Goal: Use online tool/utility: Utilize a website feature to perform a specific function

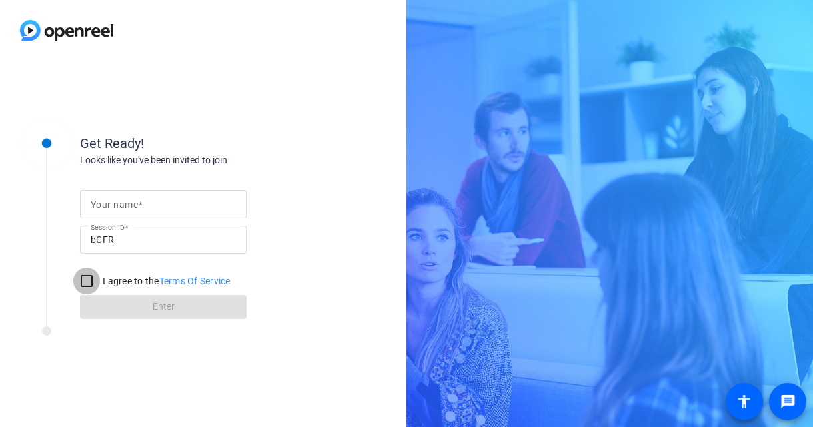
click at [87, 279] on input "I agree to the Terms Of Service" at bounding box center [86, 280] width 27 height 27
checkbox input "true"
click at [184, 197] on input "Your name" at bounding box center [163, 204] width 145 height 16
type input "[PERSON_NAME]"
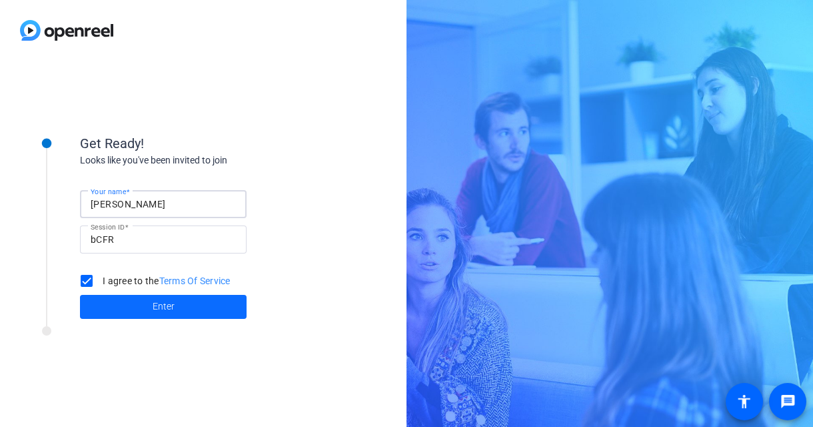
click at [181, 310] on span at bounding box center [163, 307] width 167 height 32
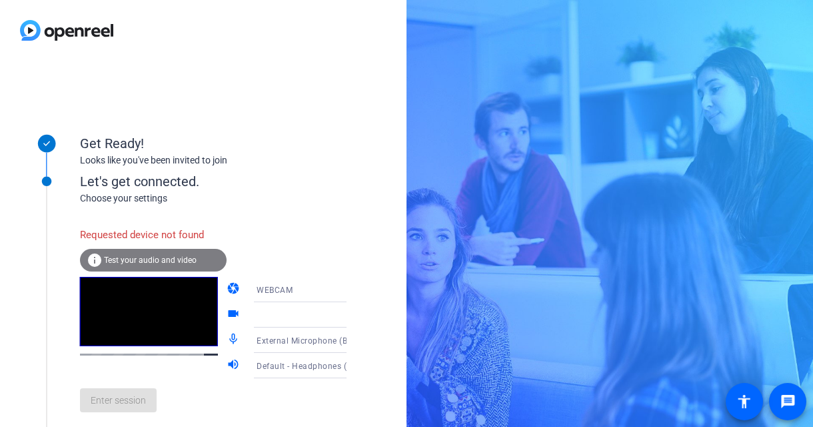
click at [285, 286] on div "WEBCAM" at bounding box center [306, 289] width 99 height 17
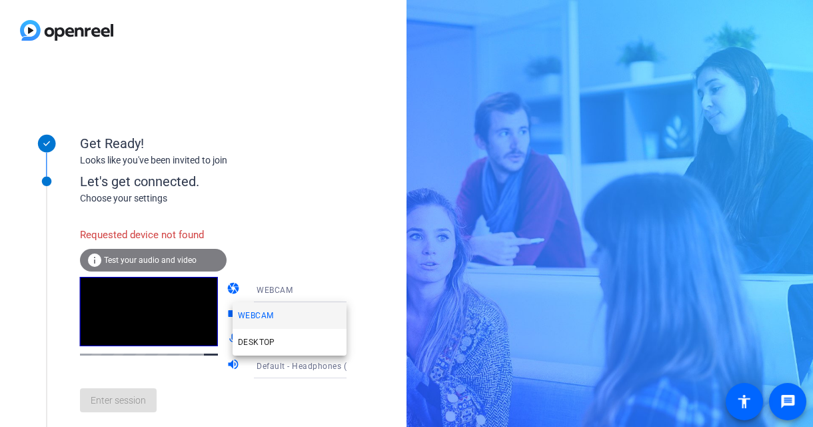
click at [260, 318] on span "WEBCAM" at bounding box center [255, 315] width 35 height 16
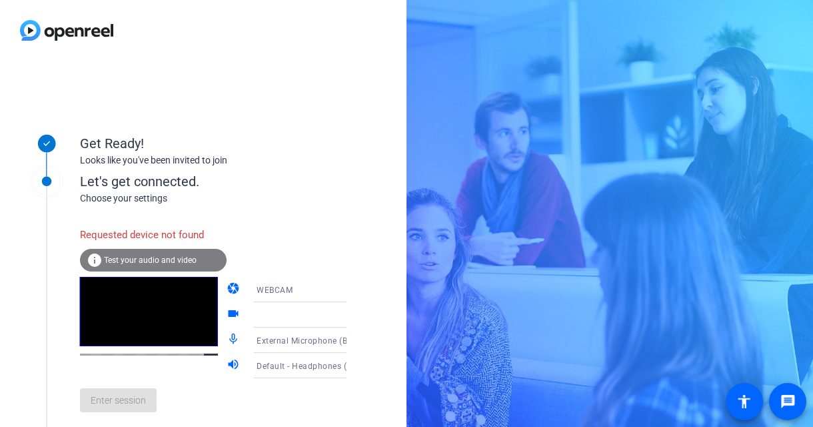
click at [277, 291] on span "WEBCAM" at bounding box center [275, 289] width 36 height 9
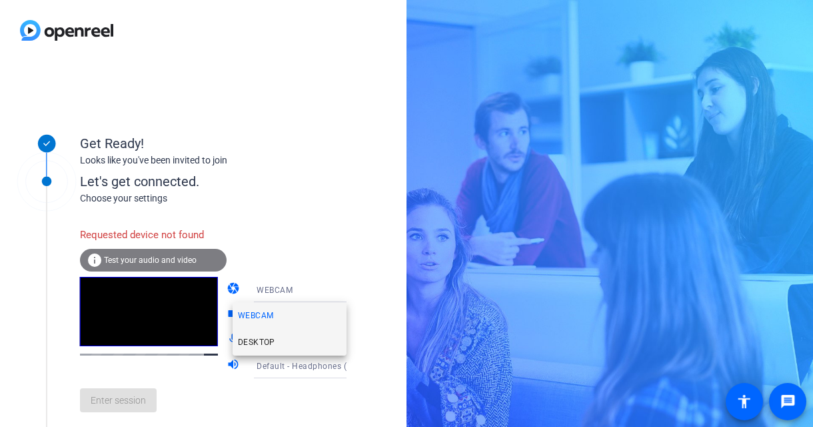
click at [269, 339] on span "DESKTOP" at bounding box center [256, 342] width 37 height 16
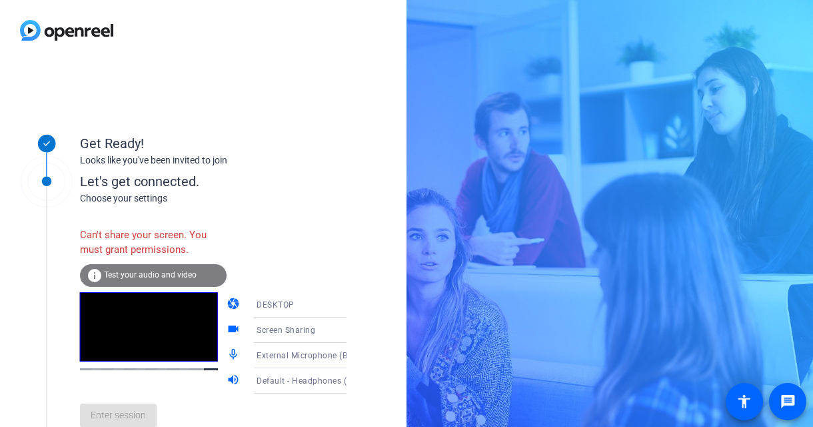
click at [133, 359] on video at bounding box center [149, 326] width 138 height 69
click at [137, 278] on span "Test your audio and video" at bounding box center [150, 274] width 93 height 9
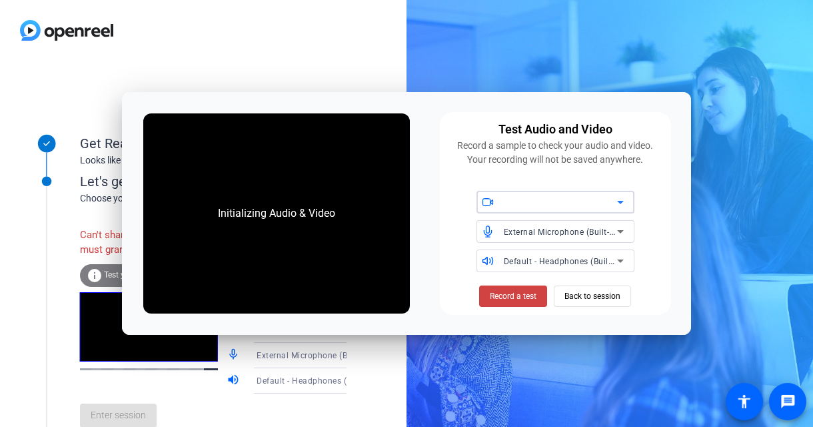
click at [570, 199] on div at bounding box center [560, 202] width 113 height 16
click at [622, 202] on icon at bounding box center [620, 202] width 7 height 3
click at [618, 201] on icon at bounding box center [621, 202] width 16 height 16
click at [522, 297] on span "Record a test" at bounding box center [513, 296] width 47 height 12
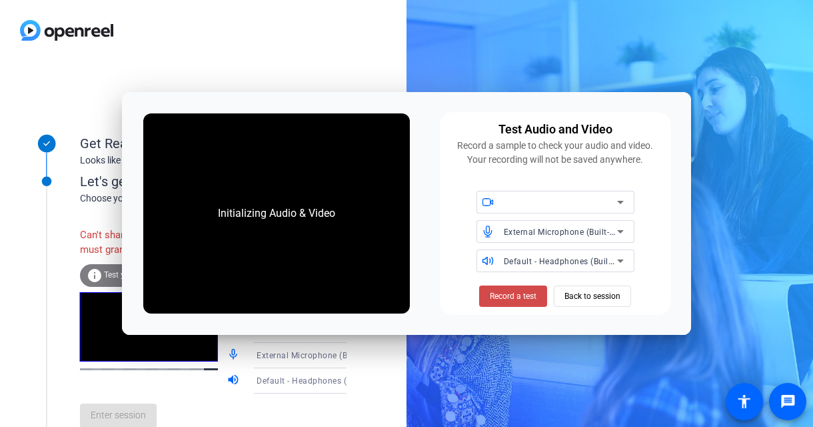
click at [509, 296] on span "Record a test" at bounding box center [513, 296] width 47 height 12
click at [496, 207] on div at bounding box center [490, 202] width 27 height 12
click at [239, 230] on div "Initializing Audio & Video" at bounding box center [277, 213] width 144 height 43
click at [260, 208] on div "Initializing Audio & Video" at bounding box center [277, 213] width 144 height 43
click at [574, 295] on span "Back to session" at bounding box center [593, 295] width 56 height 25
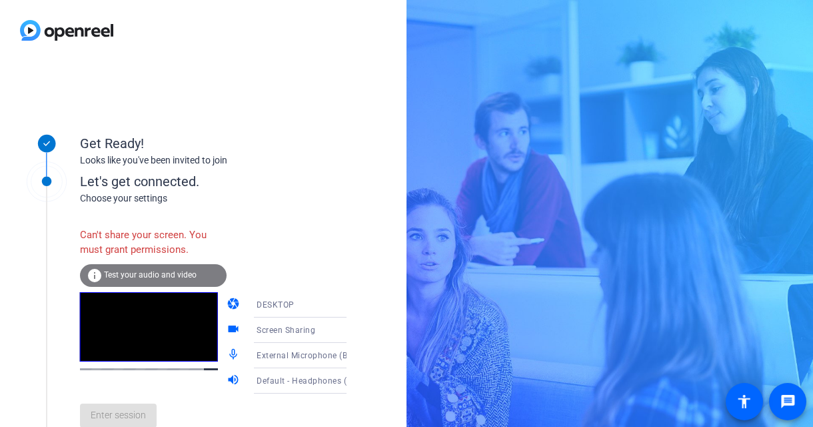
click at [127, 274] on span "Test your audio and video" at bounding box center [150, 274] width 93 height 9
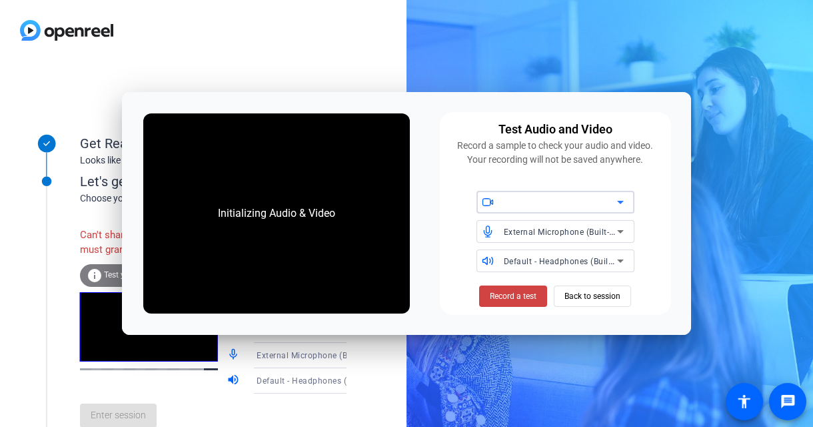
click at [609, 199] on div at bounding box center [560, 202] width 113 height 16
click at [487, 200] on icon at bounding box center [488, 202] width 12 height 12
click at [587, 292] on span "Back to session" at bounding box center [593, 295] width 56 height 25
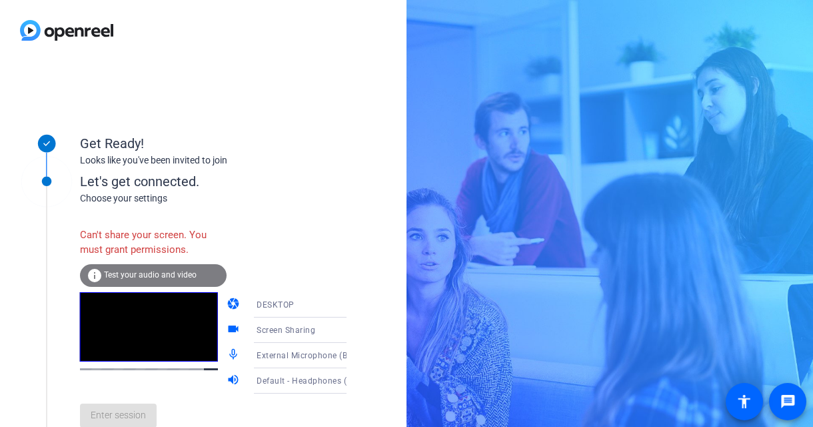
click at [352, 357] on icon at bounding box center [360, 355] width 16 height 16
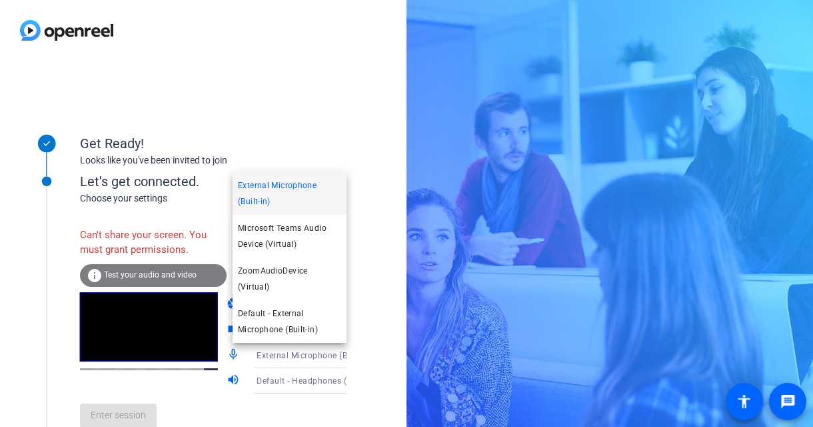
click at [358, 361] on div at bounding box center [406, 213] width 813 height 427
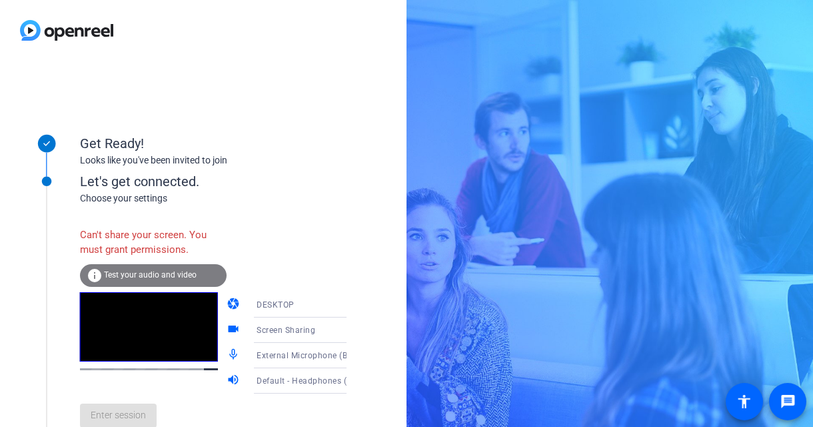
click at [352, 358] on icon at bounding box center [360, 355] width 16 height 16
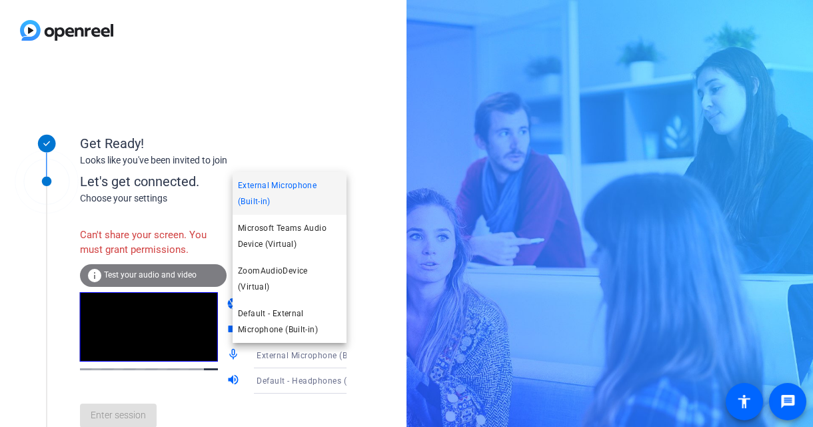
click at [288, 204] on span "External Microphone (Built-in)" at bounding box center [289, 193] width 103 height 32
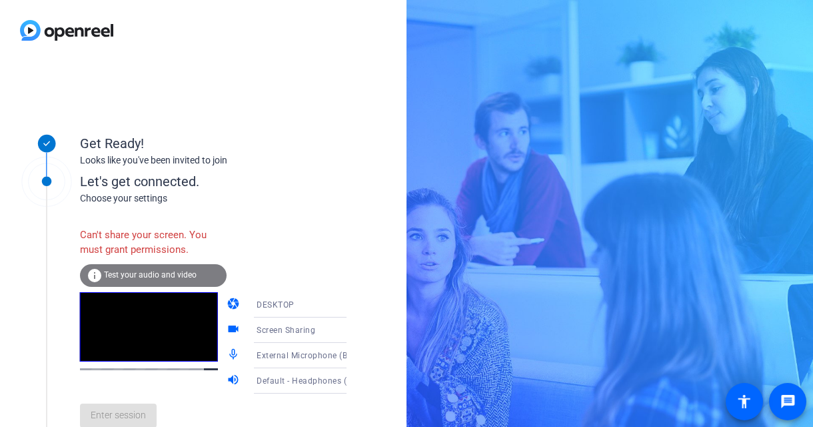
click at [352, 331] on icon at bounding box center [360, 330] width 16 height 16
click at [333, 331] on div at bounding box center [406, 213] width 813 height 427
click at [357, 306] on icon at bounding box center [360, 304] width 7 height 3
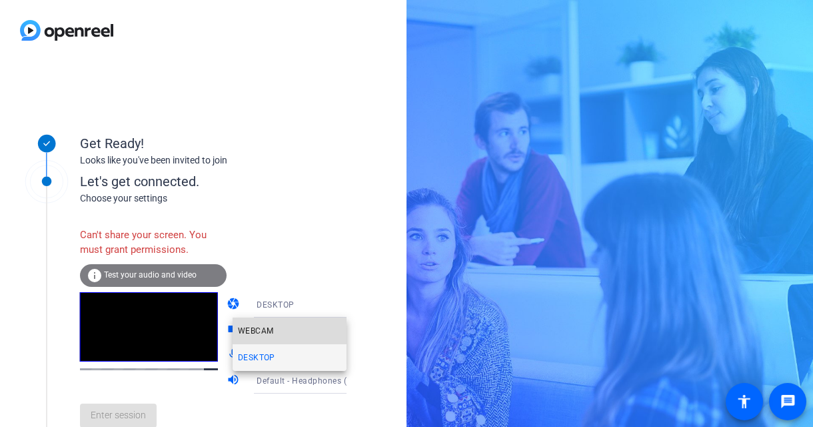
click at [259, 333] on span "WEBCAM" at bounding box center [255, 331] width 35 height 16
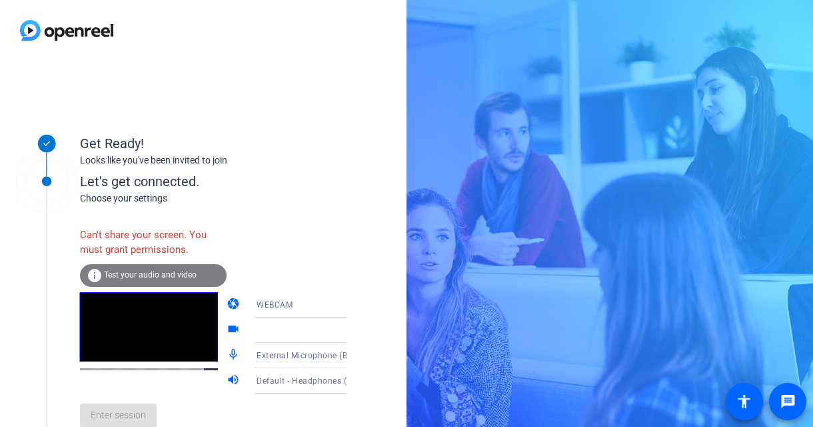
click at [357, 331] on icon at bounding box center [360, 330] width 7 height 3
click at [334, 339] on div at bounding box center [310, 329] width 106 height 25
click at [352, 333] on icon at bounding box center [360, 330] width 16 height 16
click at [134, 417] on div "Enter session" at bounding box center [227, 415] width 294 height 44
click at [182, 271] on span "Test your audio and video" at bounding box center [150, 274] width 93 height 9
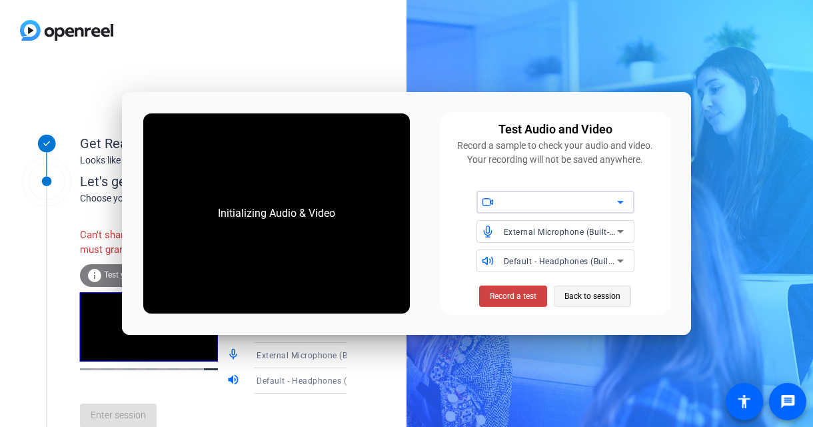
click at [594, 298] on span "Back to session" at bounding box center [593, 295] width 56 height 25
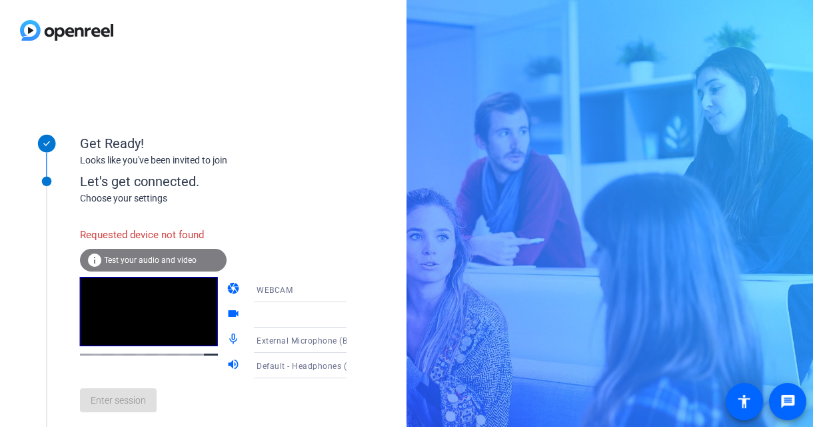
click at [176, 255] on span "Test your audio and video" at bounding box center [150, 259] width 93 height 9
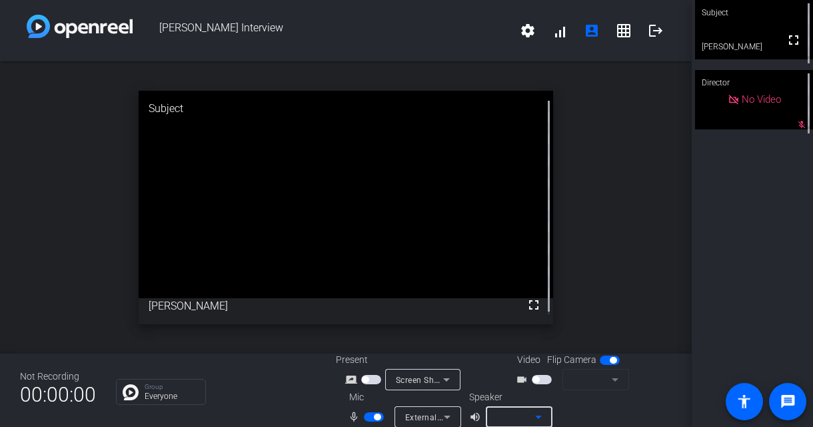
click at [537, 416] on icon at bounding box center [538, 416] width 7 height 3
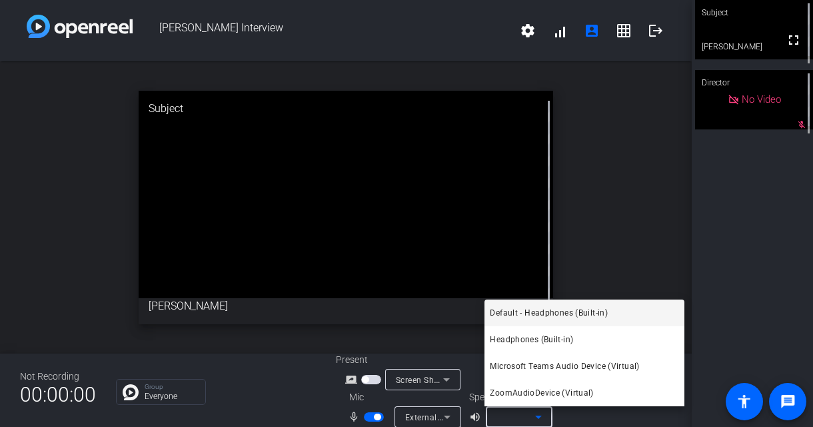
click at [545, 314] on span "Default - Headphones (Built-in)" at bounding box center [549, 313] width 118 height 16
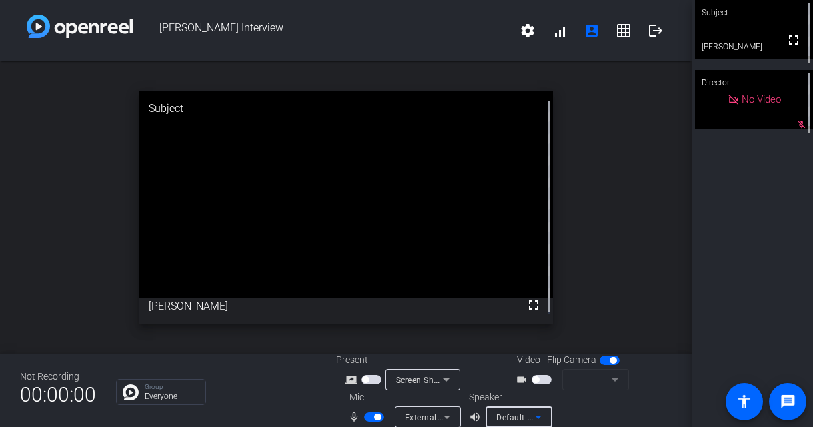
click at [611, 378] on mat-form-field at bounding box center [596, 379] width 67 height 21
click at [743, 23] on div "Subject" at bounding box center [754, 12] width 118 height 25
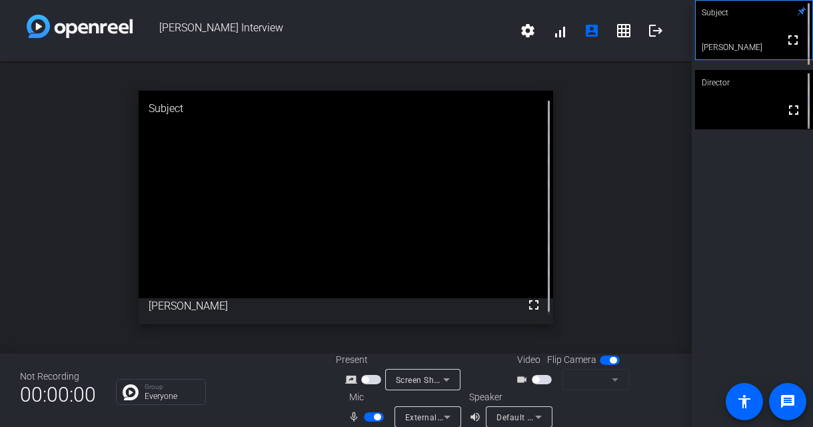
click at [437, 237] on div "fullscreen" at bounding box center [346, 207] width 415 height 233
click at [535, 378] on span "button" at bounding box center [536, 379] width 7 height 7
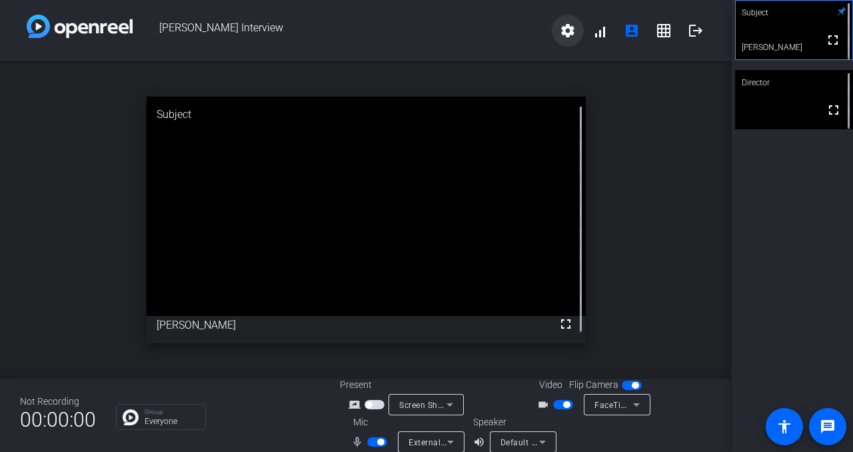
click at [561, 29] on mat-icon "settings" at bounding box center [568, 31] width 16 height 16
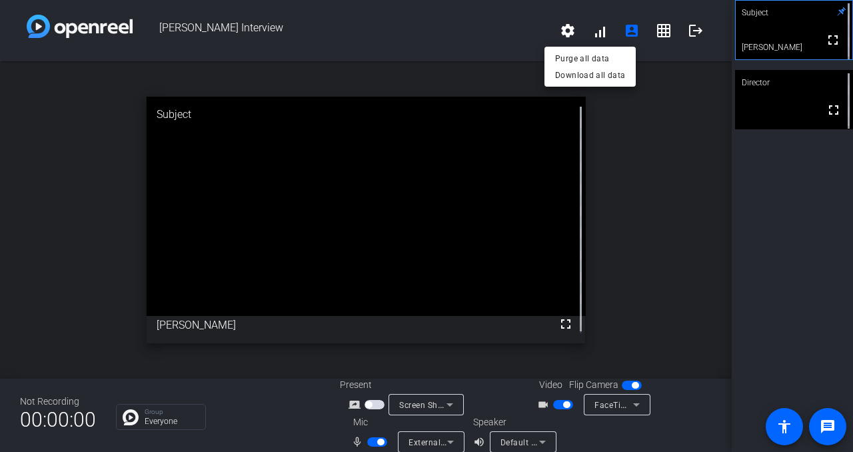
click at [659, 66] on div at bounding box center [426, 226] width 853 height 452
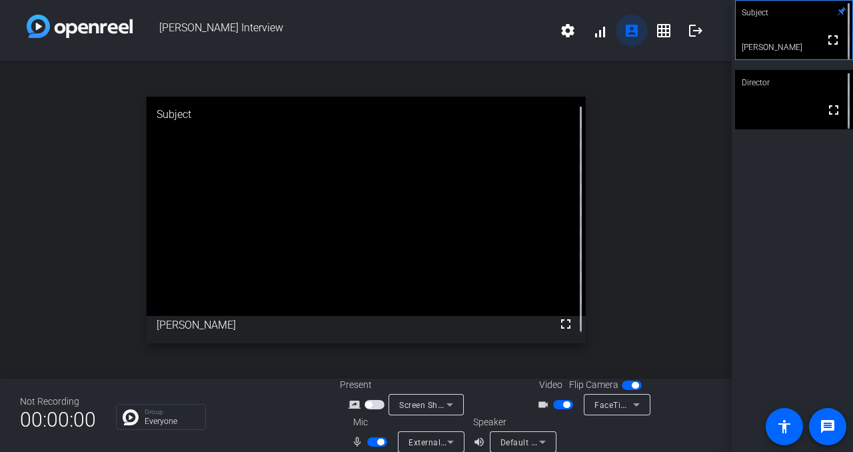
click at [624, 32] on mat-icon "account_box" at bounding box center [632, 31] width 16 height 16
click at [645, 79] on div "open_in_new Subject fullscreen Joshua Nieubuurt" at bounding box center [366, 219] width 732 height 317
